Goal: Information Seeking & Learning: Find specific fact

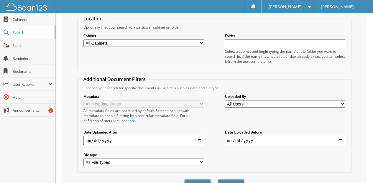
scroll to position [88, 0]
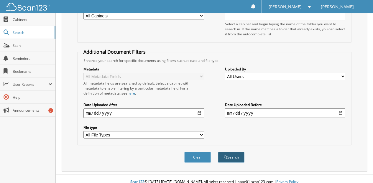
type input "[PERSON_NAME]"
click at [231, 152] on button "Search" at bounding box center [231, 157] width 27 height 11
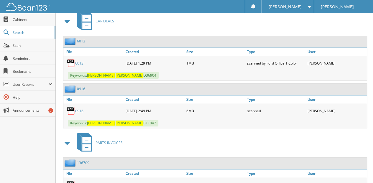
scroll to position [275, 0]
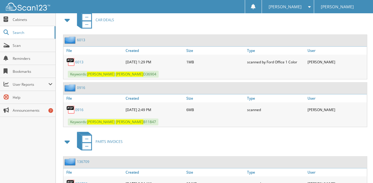
click at [80, 107] on link "0916" at bounding box center [79, 109] width 8 height 5
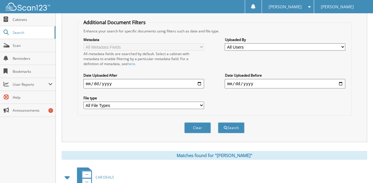
scroll to position [98, 0]
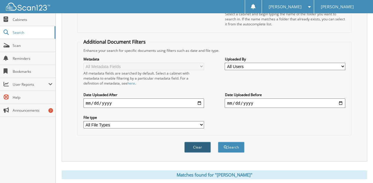
click at [194, 142] on button "Clear" at bounding box center [197, 147] width 27 height 11
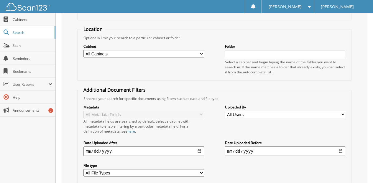
scroll to position [0, 0]
